Goal: Navigation & Orientation: Find specific page/section

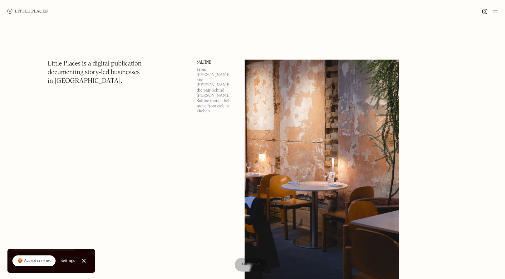
click at [83, 262] on link "Close Cookie Popup" at bounding box center [84, 260] width 12 height 12
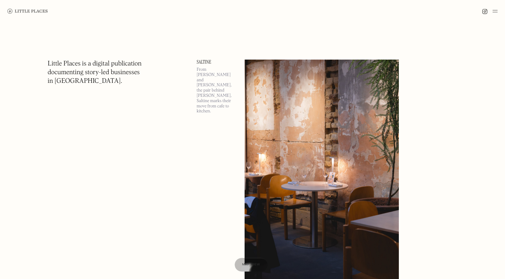
click at [39, 12] on img at bounding box center [27, 11] width 40 height 5
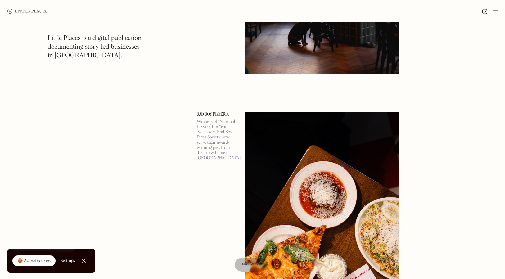
scroll to position [941, 0]
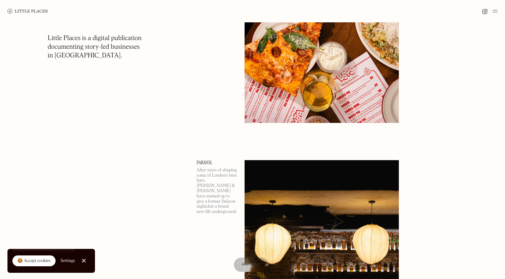
click at [244, 262] on div "Map view" at bounding box center [251, 265] width 19 height 7
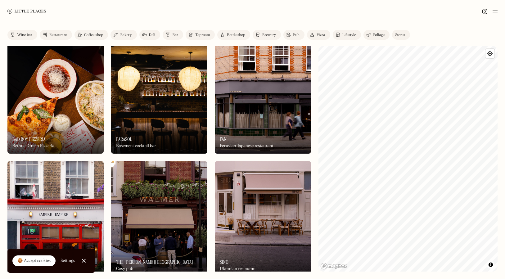
scroll to position [130, 0]
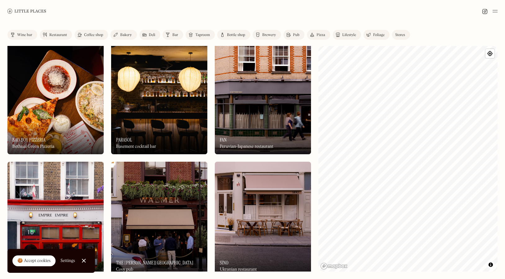
click at [161, 102] on img at bounding box center [159, 96] width 96 height 115
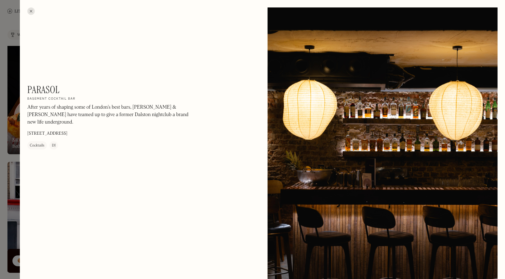
click at [63, 130] on p "[STREET_ADDRESS]" at bounding box center [47, 133] width 40 height 7
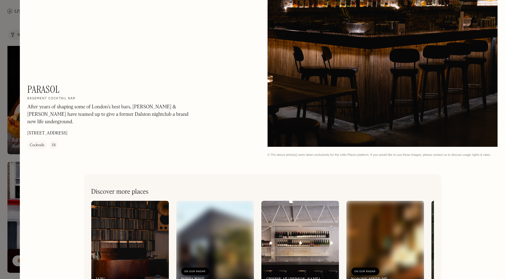
scroll to position [1059, 0]
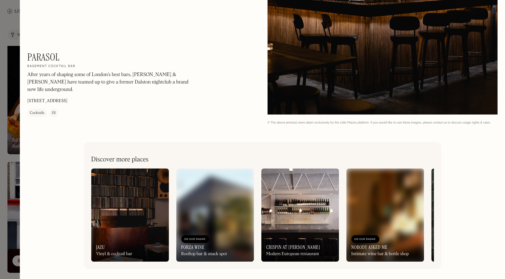
click at [16, 19] on div at bounding box center [252, 139] width 505 height 279
